Goal: Book appointment/travel/reservation

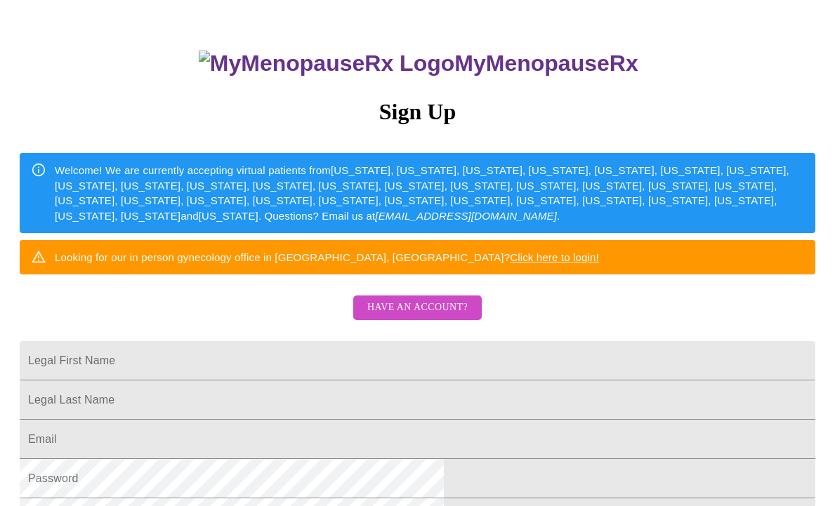
click at [418, 323] on link "Have an account?" at bounding box center [417, 317] width 135 height 12
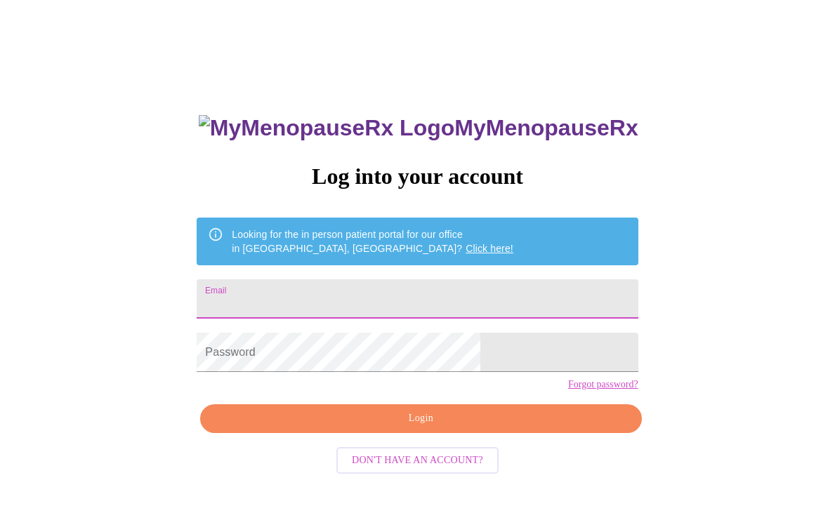
click at [377, 284] on input "Email" at bounding box center [417, 298] width 441 height 39
type input "[EMAIL_ADDRESS][DOMAIN_NAME]"
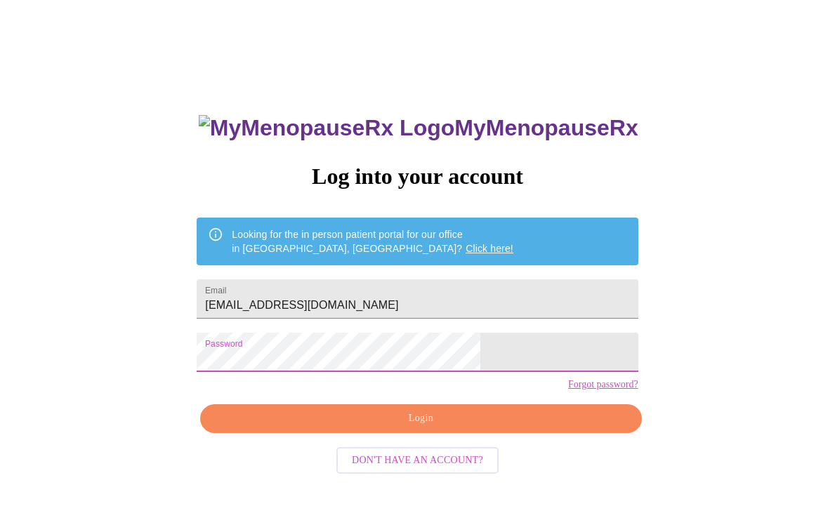
click at [376, 427] on span "Login" at bounding box center [420, 419] width 408 height 18
click at [401, 427] on span "Login" at bounding box center [420, 419] width 408 height 18
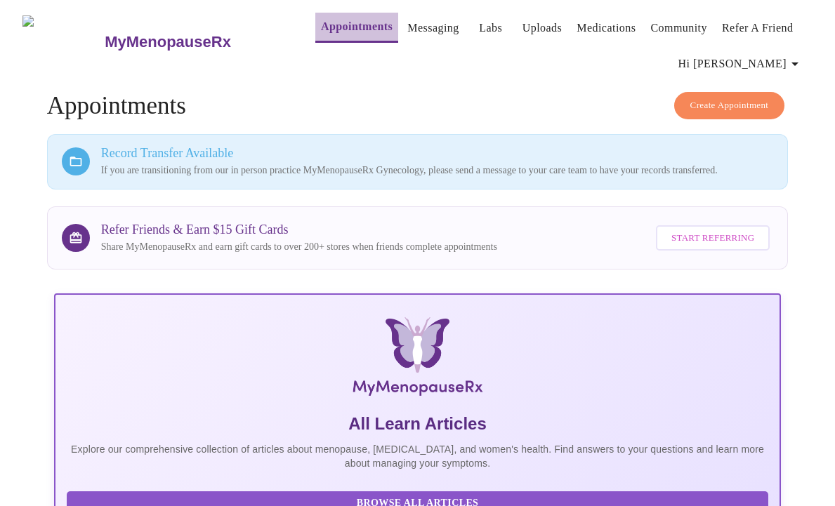
click at [321, 17] on link "Appointments" at bounding box center [357, 27] width 72 height 20
click at [773, 54] on span "Hi [PERSON_NAME]" at bounding box center [740, 64] width 125 height 20
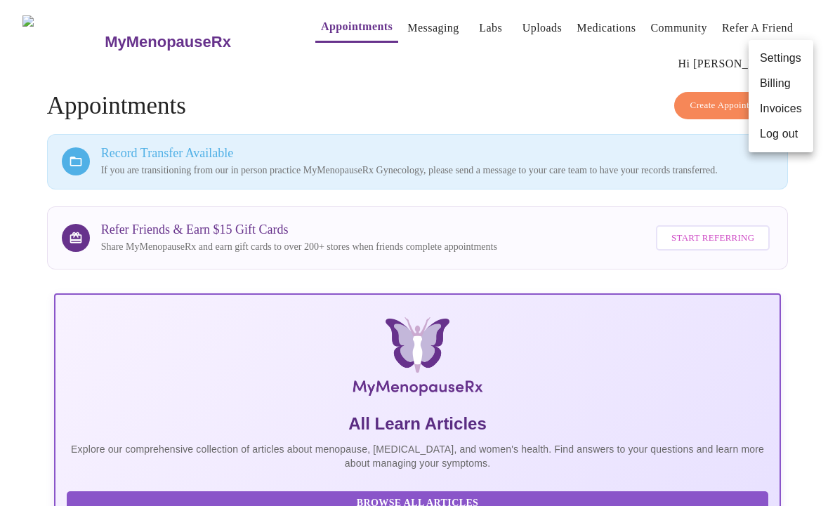
click at [467, 66] on div at bounding box center [417, 253] width 835 height 506
click at [522, 20] on link "Uploads" at bounding box center [542, 28] width 40 height 20
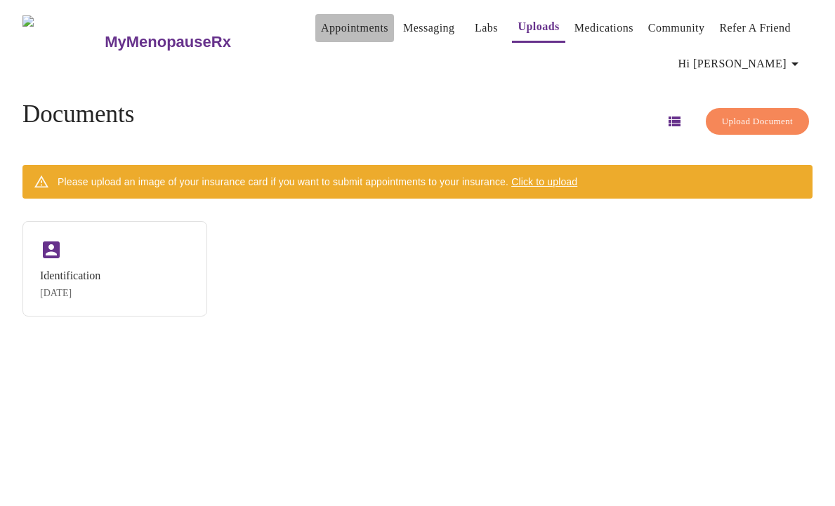
click at [321, 22] on link "Appointments" at bounding box center [354, 28] width 67 height 20
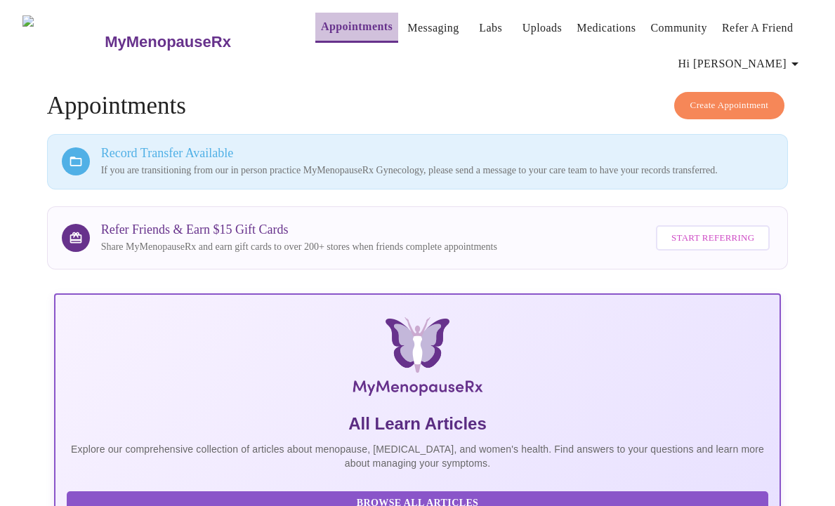
click at [323, 22] on link "Appointments" at bounding box center [357, 27] width 72 height 20
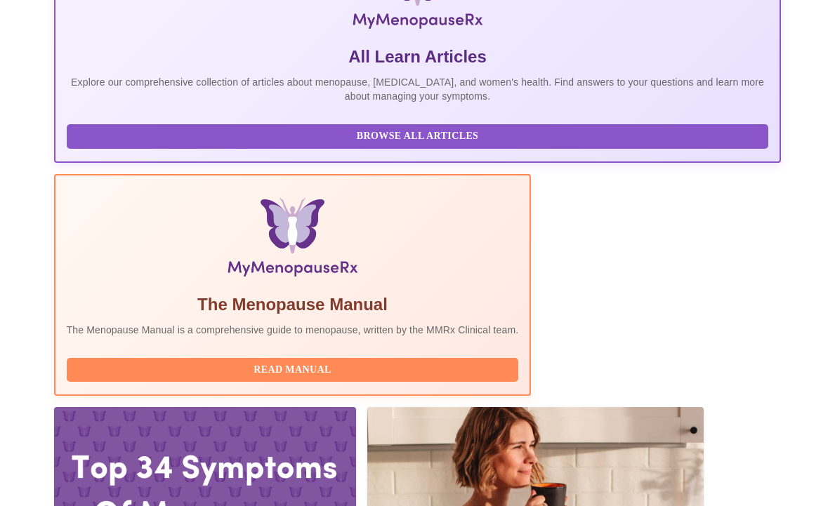
scroll to position [366, 0]
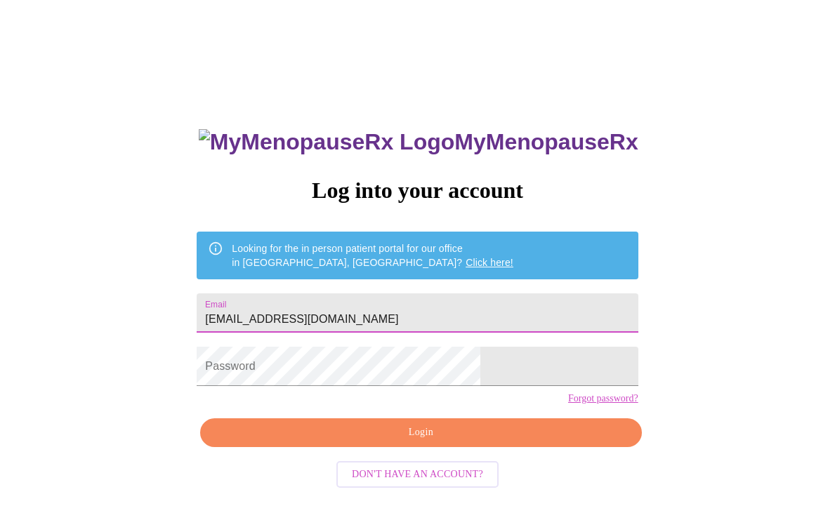
type input "[EMAIL_ADDRESS][DOMAIN_NAME]"
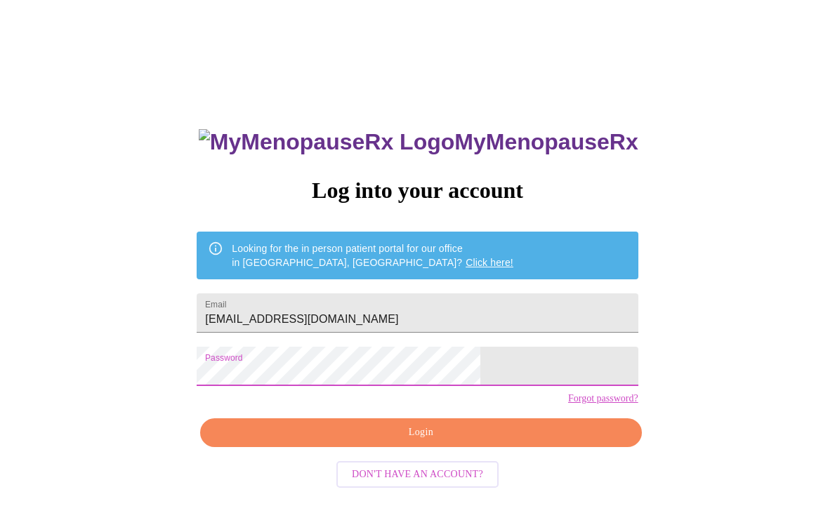
click at [371, 441] on span "Login" at bounding box center [420, 433] width 408 height 18
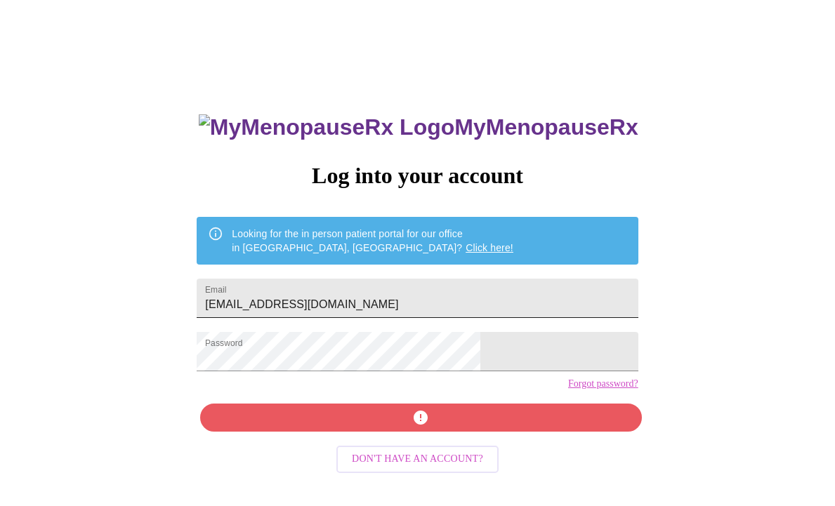
scroll to position [14, 0]
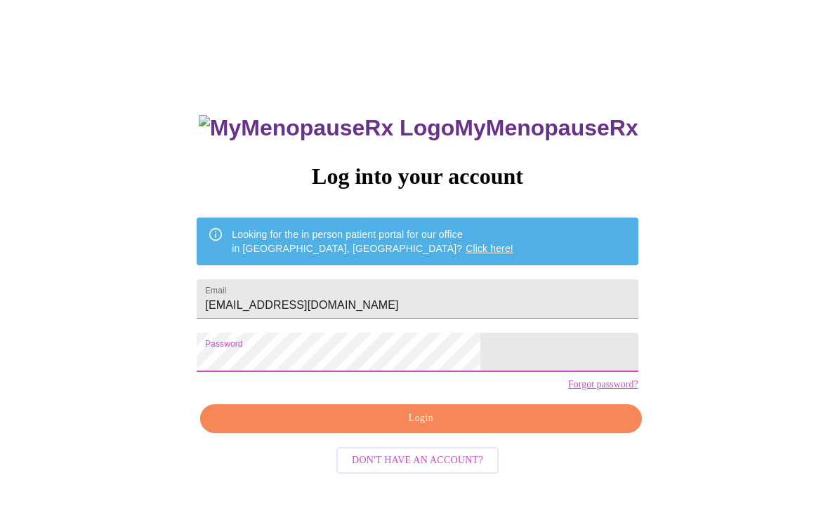
click at [383, 427] on span "Login" at bounding box center [420, 419] width 408 height 18
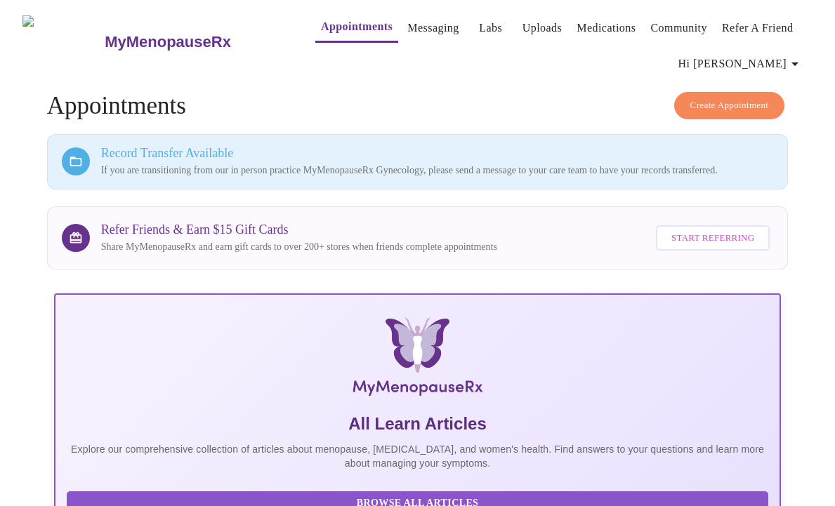
click at [321, 29] on link "Appointments" at bounding box center [357, 27] width 72 height 20
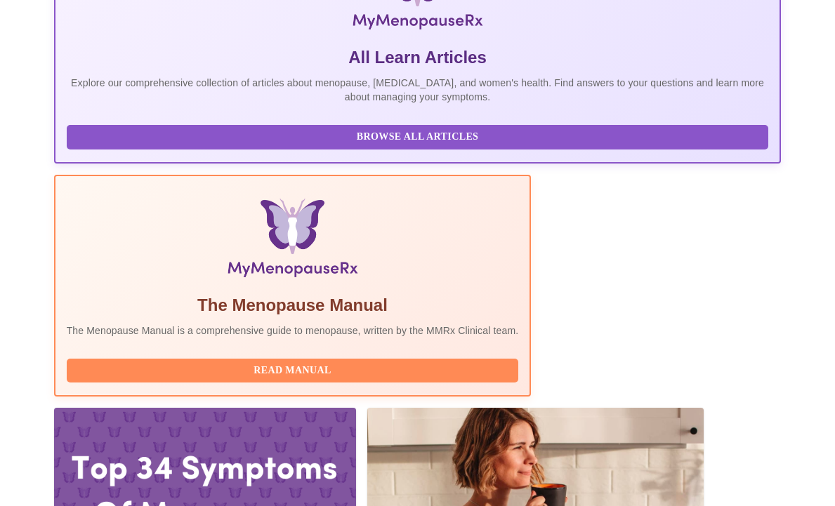
scroll to position [366, 0]
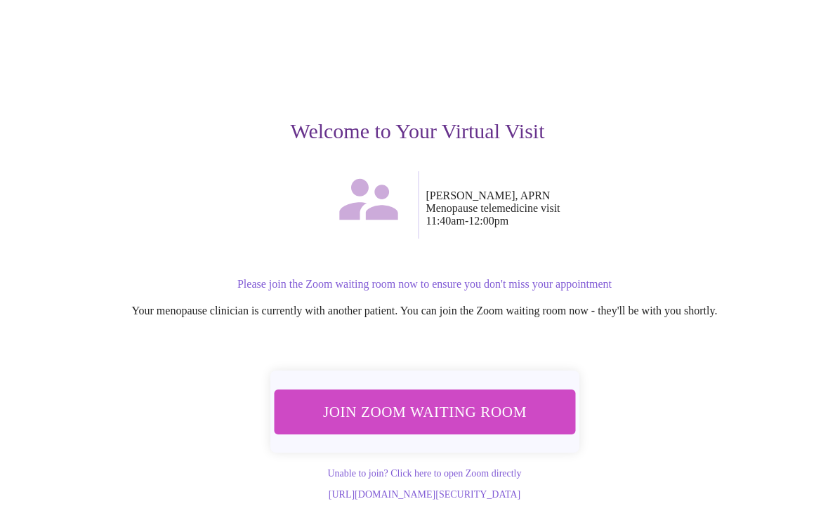
scroll to position [90, 0]
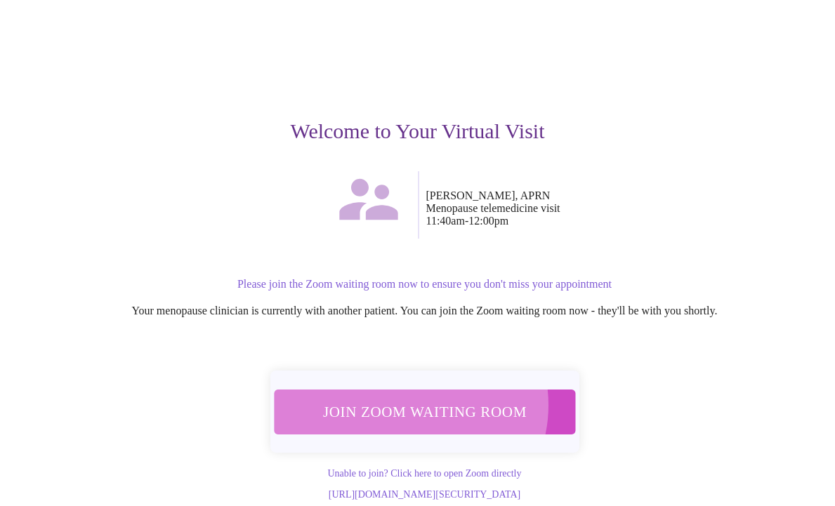
click at [403, 399] on span "Join Zoom Waiting Room" at bounding box center [424, 412] width 270 height 27
click at [411, 399] on span "Join Zoom Waiting Room" at bounding box center [424, 412] width 267 height 26
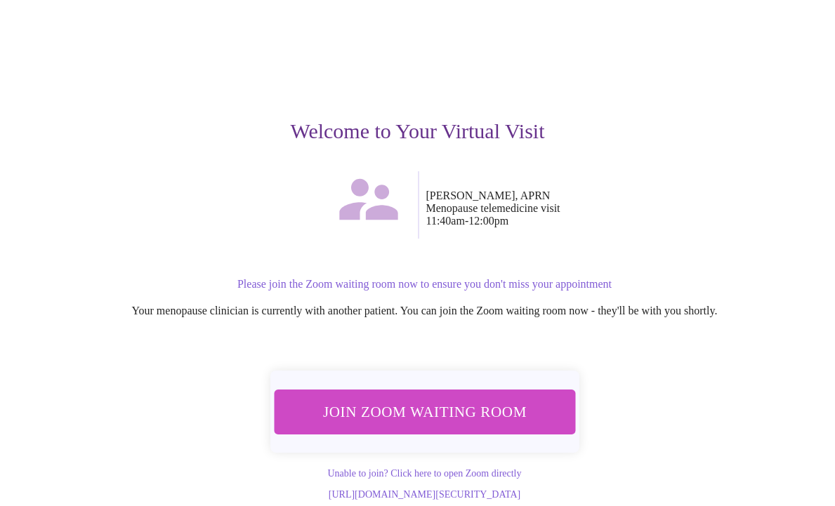
scroll to position [0, 0]
